Goal: Check status: Check status

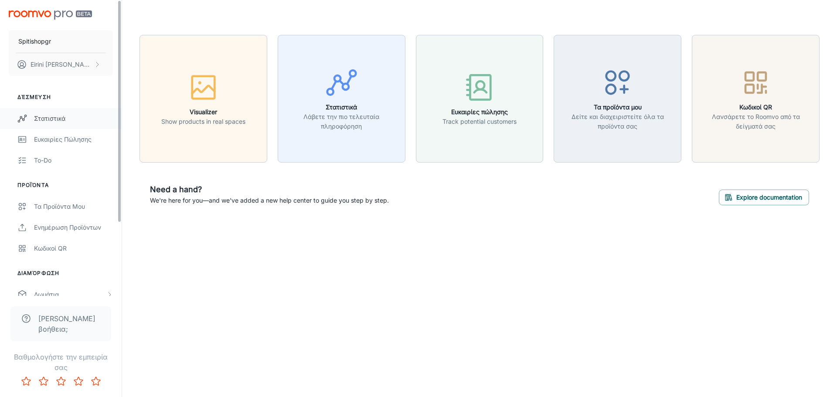
click at [57, 122] on div "Στατιστικά" at bounding box center [73, 119] width 79 height 10
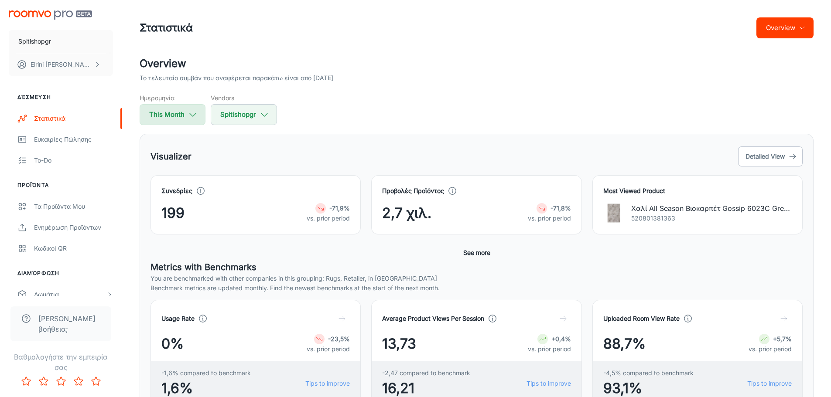
click at [180, 117] on button "This Month" at bounding box center [173, 114] width 66 height 21
select select "7"
select select "2025"
select select "7"
select select "2025"
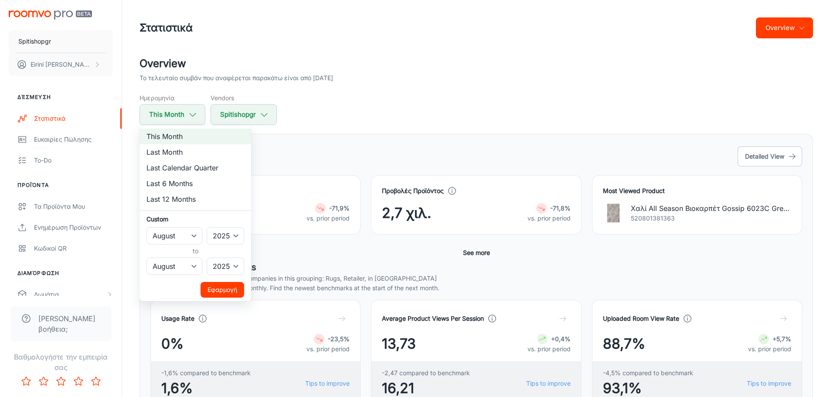
click at [184, 150] on li "Last Month" at bounding box center [196, 152] width 112 height 16
select select "6"
click at [226, 292] on button "Εφαρμογή" at bounding box center [223, 290] width 44 height 16
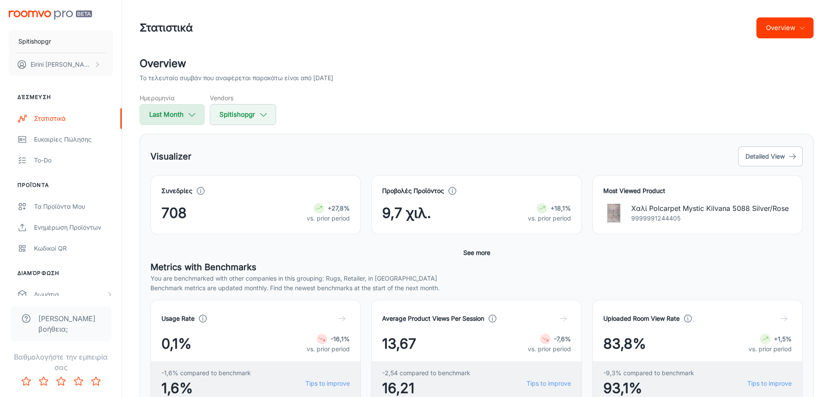
click at [176, 109] on button "Last Month" at bounding box center [172, 114] width 65 height 21
select select "6"
select select "2025"
select select "6"
select select "2025"
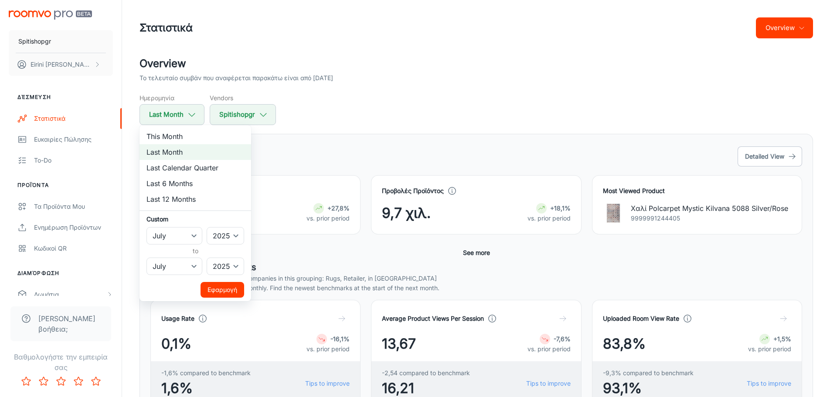
click at [171, 138] on li "This Month" at bounding box center [196, 137] width 112 height 16
select select "7"
click at [171, 155] on li "Last Month" at bounding box center [196, 152] width 112 height 16
select select "6"
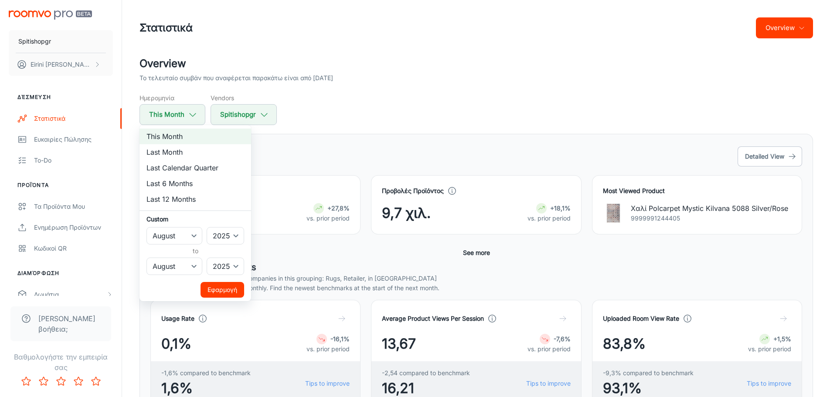
select select "6"
click at [227, 290] on button "Εφαρμογή" at bounding box center [223, 290] width 44 height 16
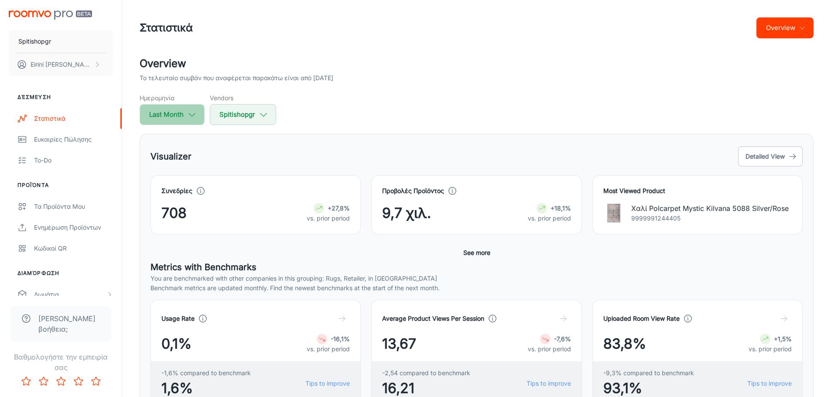
click at [188, 113] on icon "button" at bounding box center [192, 115] width 10 height 10
select select "6"
select select "2025"
select select "6"
select select "2025"
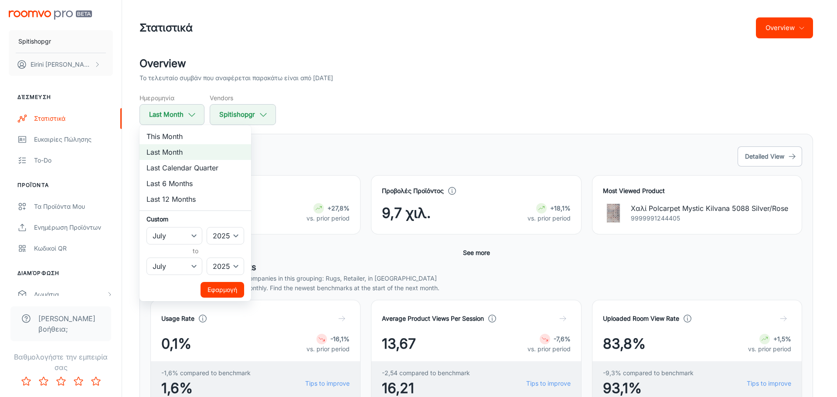
click at [180, 135] on li "This Month" at bounding box center [196, 137] width 112 height 16
select select "7"
click at [231, 292] on button "Εφαρμογή" at bounding box center [223, 290] width 44 height 16
